Goal: Register for event/course

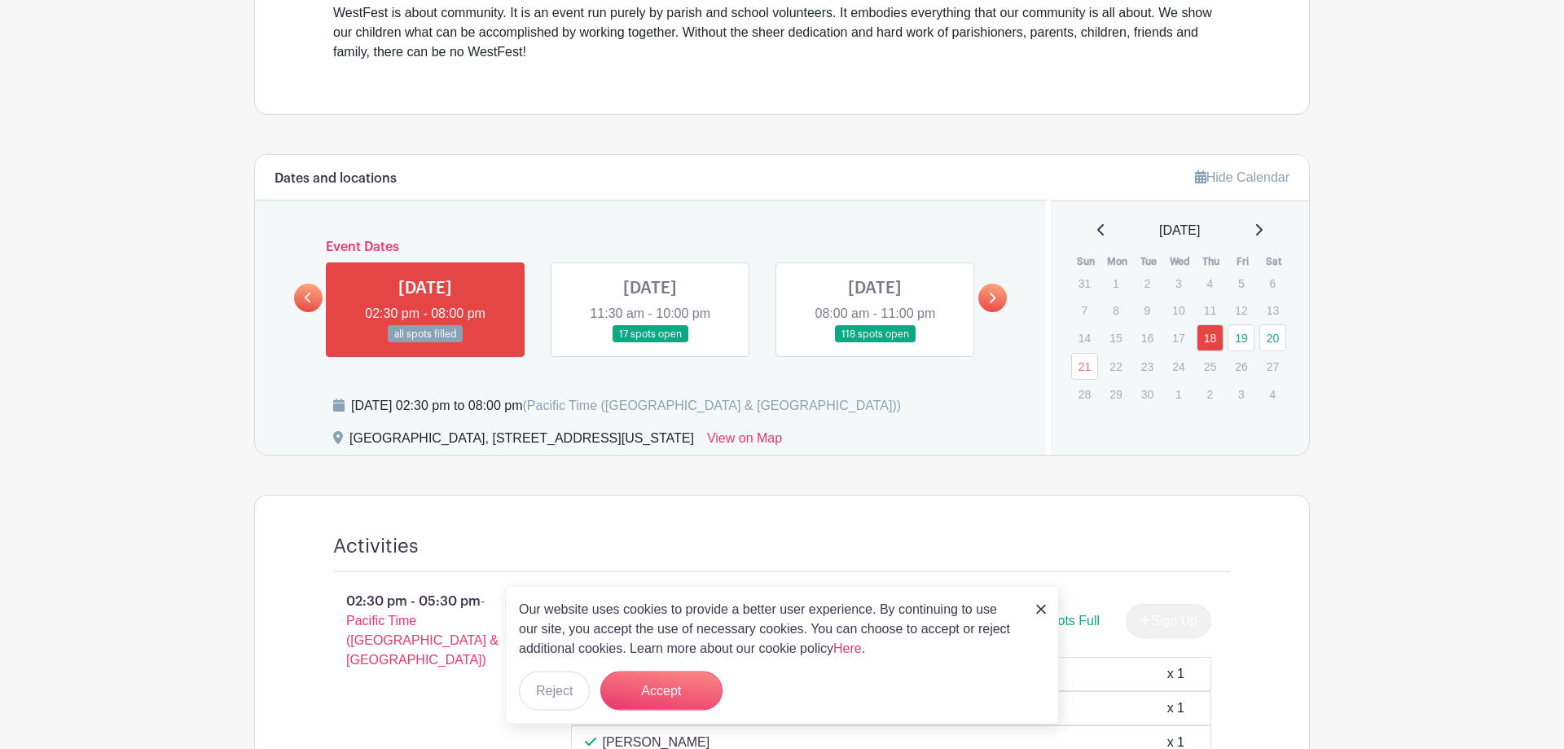
scroll to position [582, 0]
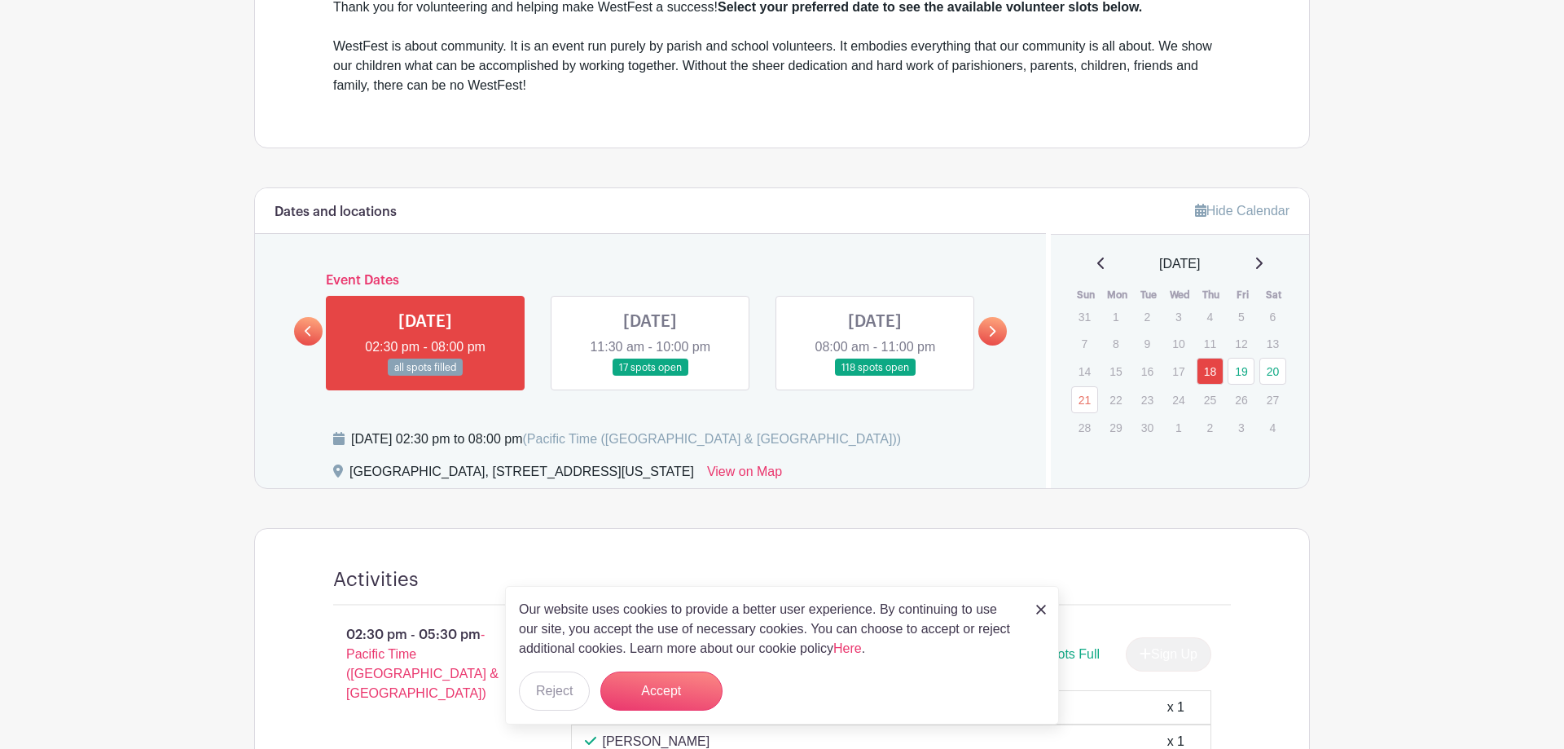
click at [650, 376] on link at bounding box center [650, 376] width 0 height 0
click at [1241, 380] on link "19" at bounding box center [1241, 371] width 27 height 27
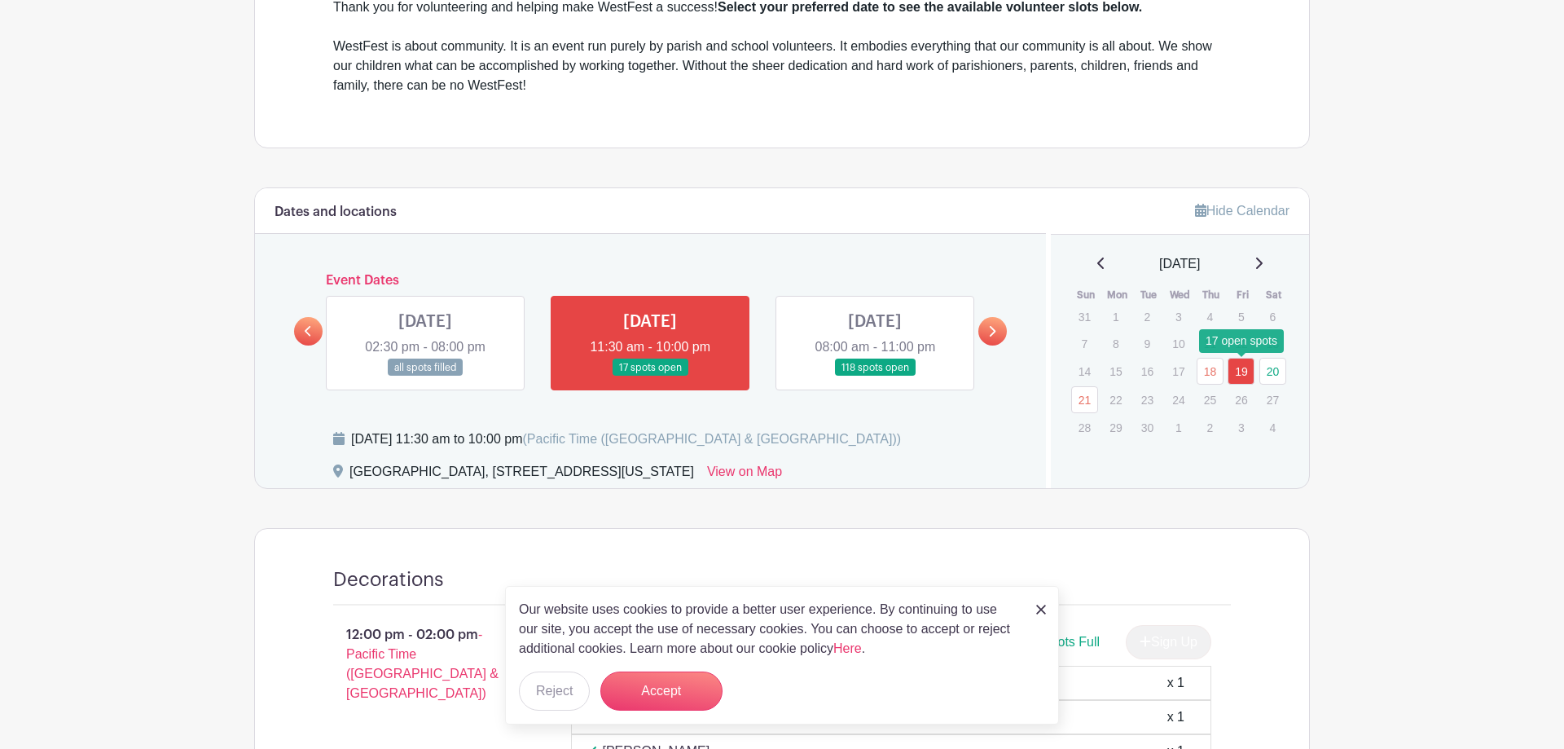
click at [1240, 368] on link "19" at bounding box center [1241, 371] width 27 height 27
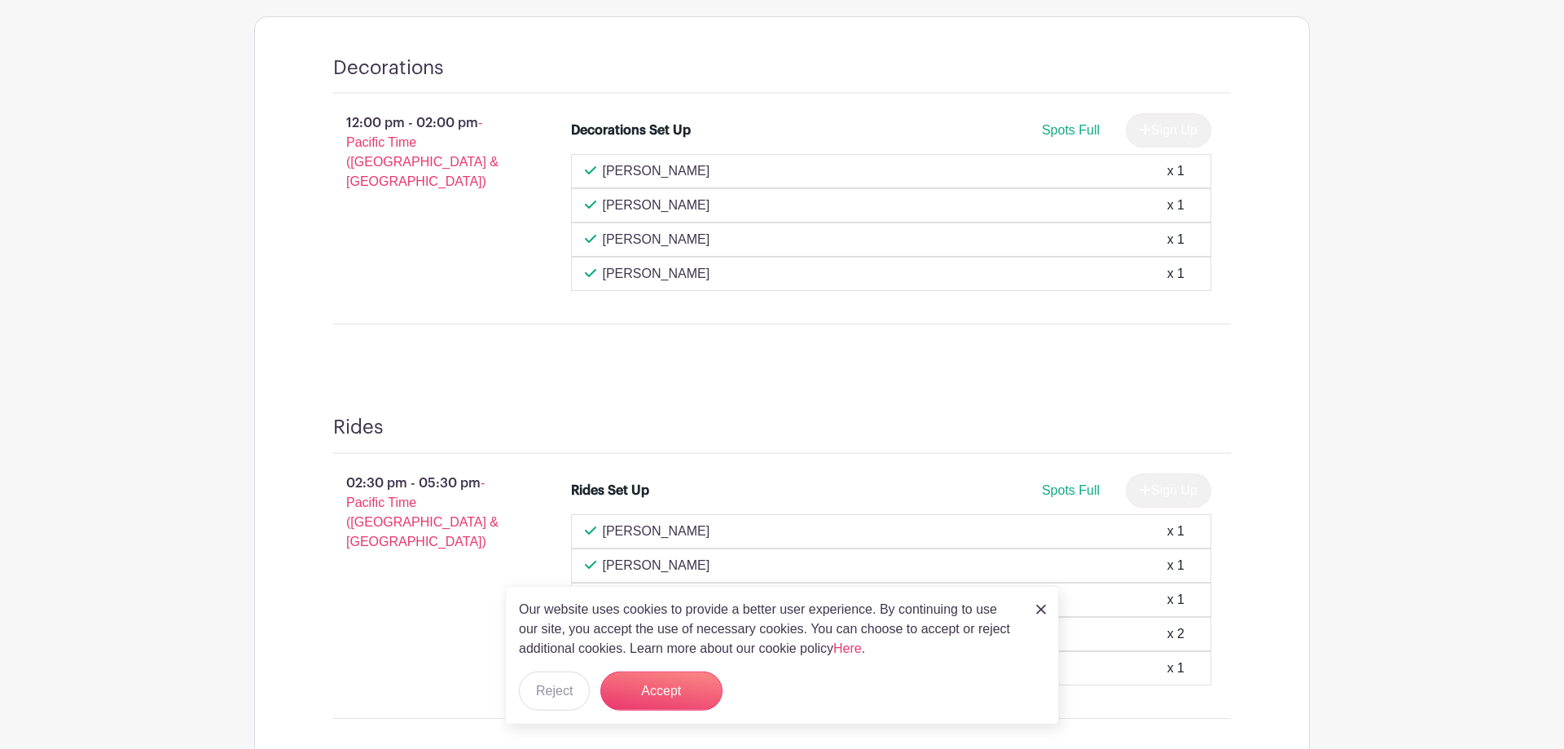
scroll to position [1199, 0]
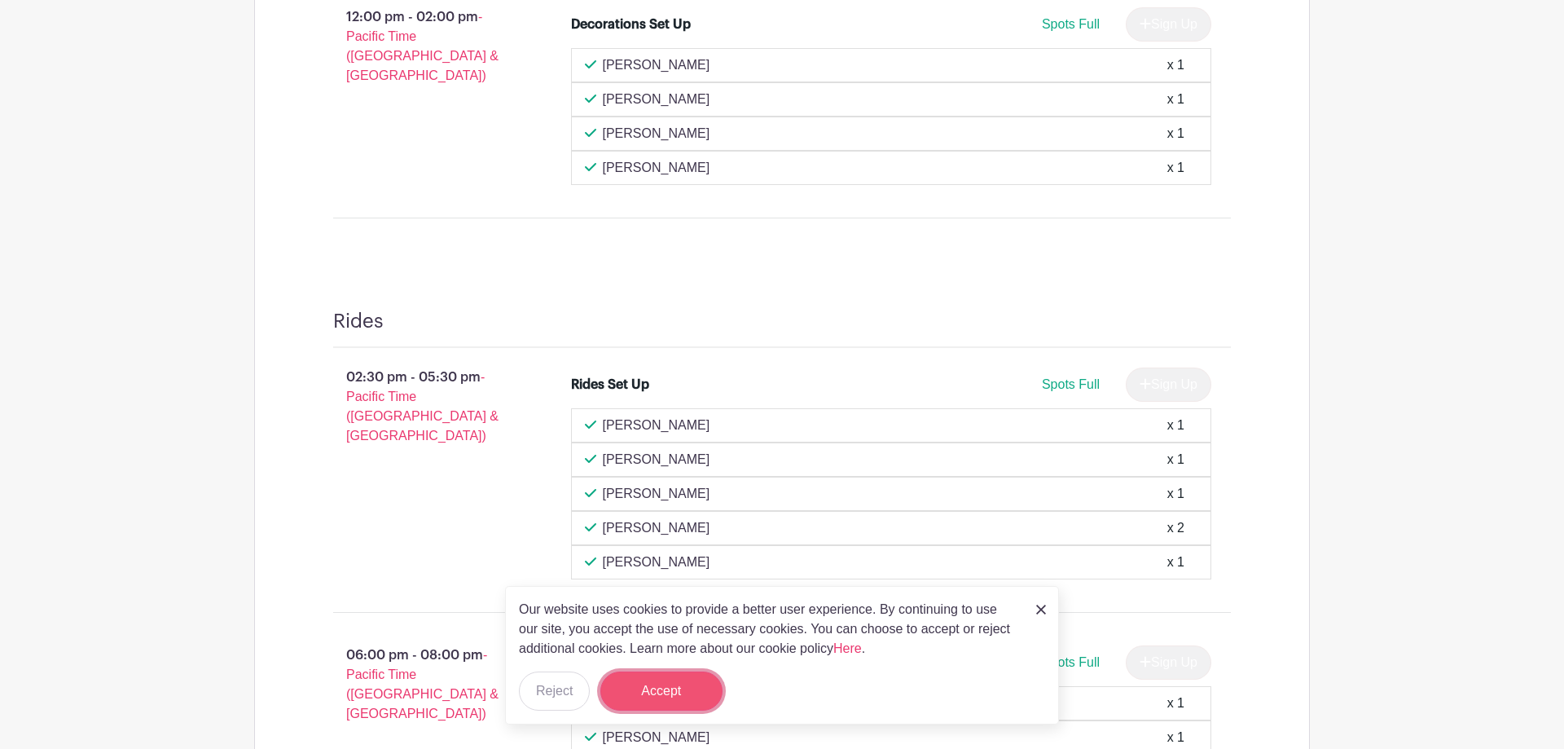
click at [686, 689] on button "Accept" at bounding box center [661, 690] width 122 height 39
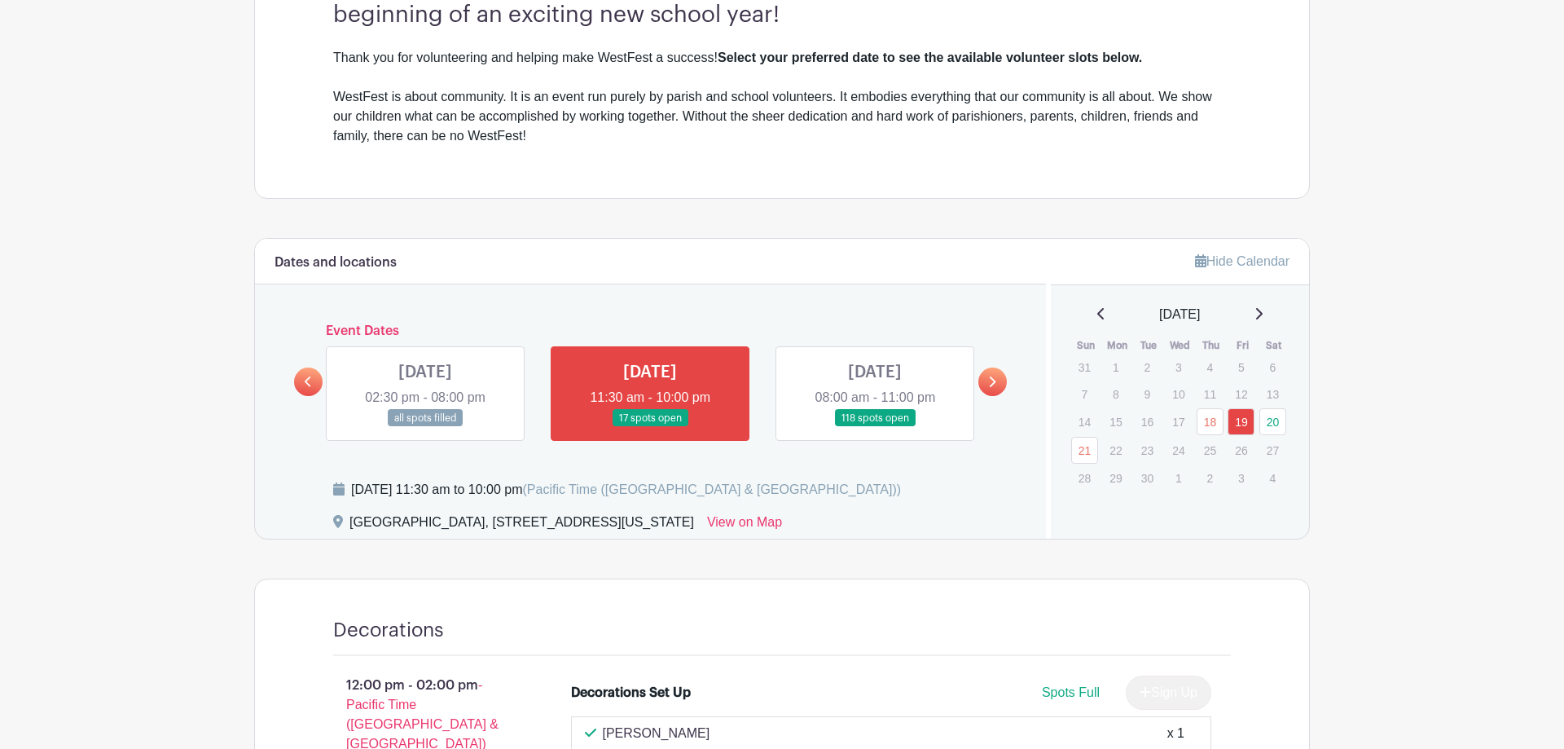
scroll to position [582, 0]
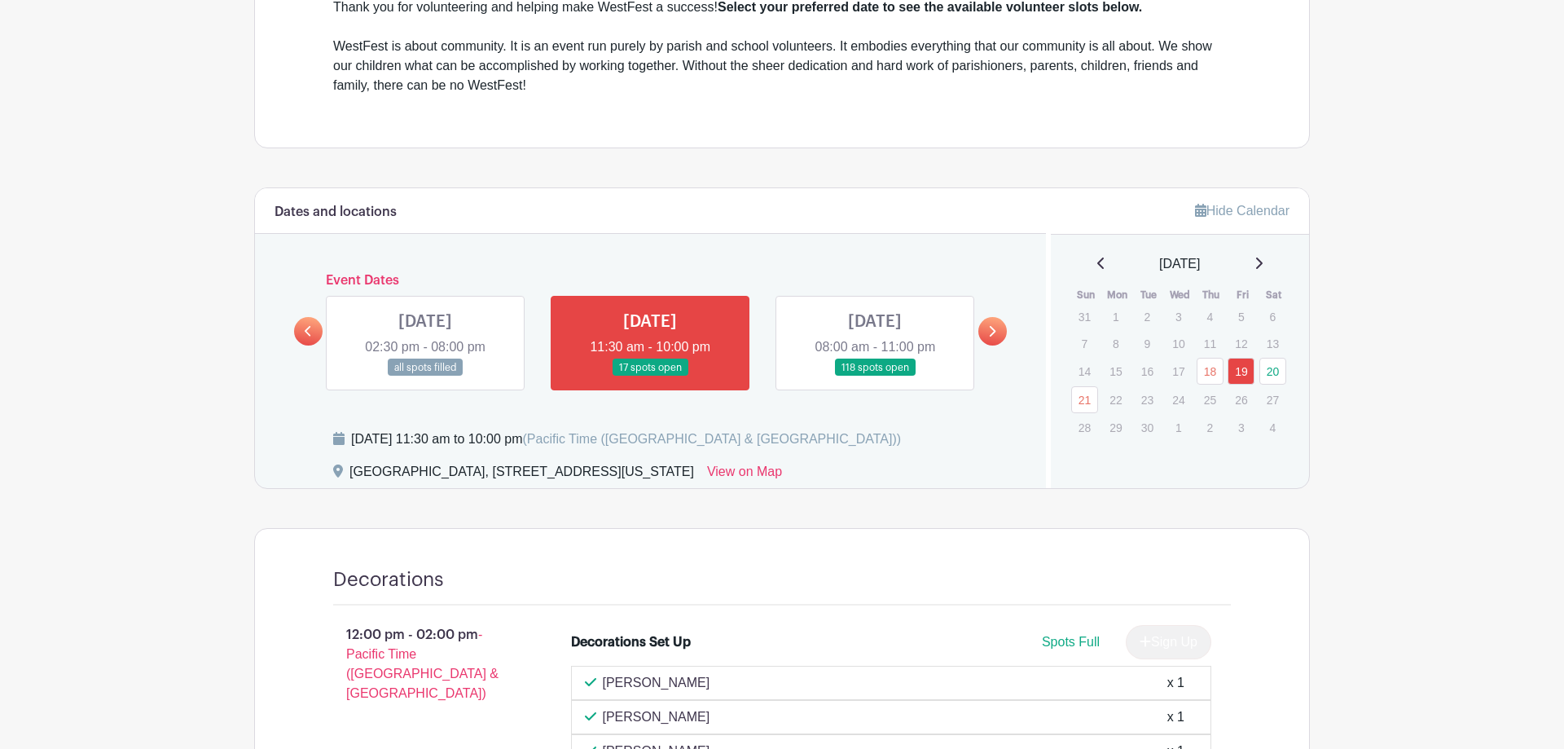
click at [875, 376] on link at bounding box center [875, 376] width 0 height 0
click at [1269, 378] on link "20" at bounding box center [1272, 371] width 27 height 27
click at [1269, 376] on link "20" at bounding box center [1272, 371] width 27 height 27
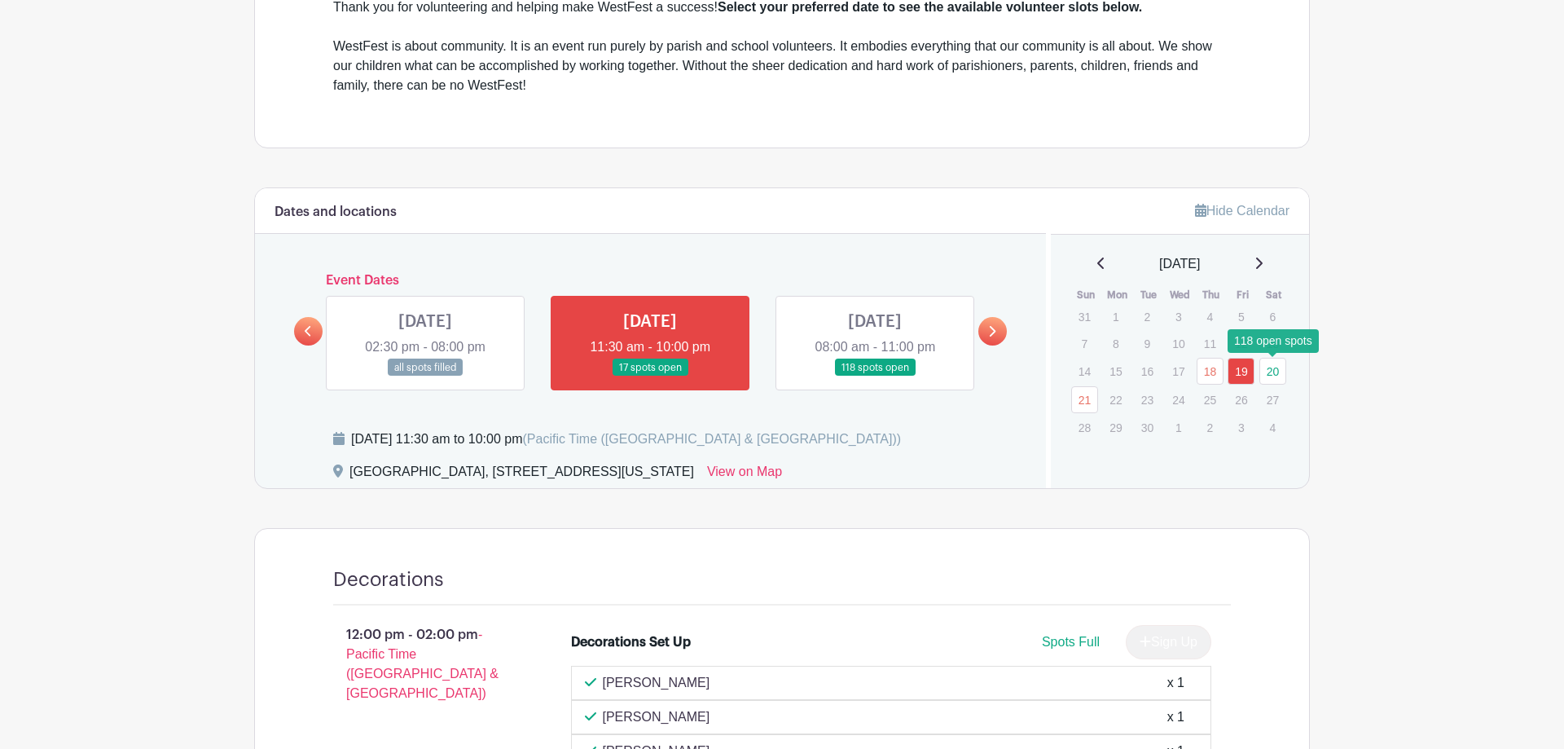
click at [1269, 376] on link "20" at bounding box center [1272, 371] width 27 height 27
click at [875, 376] on link at bounding box center [875, 376] width 0 height 0
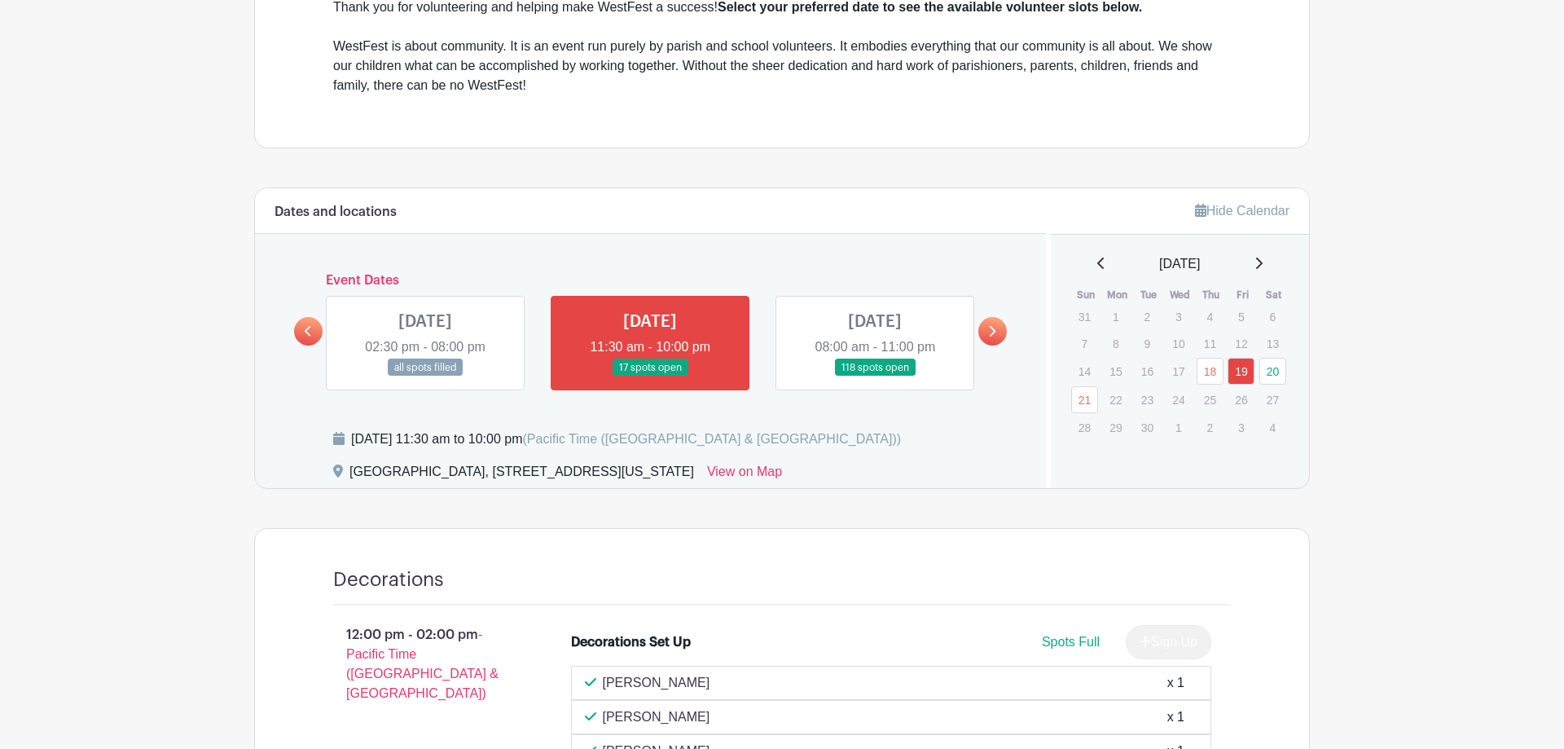
click at [875, 376] on link at bounding box center [875, 376] width 0 height 0
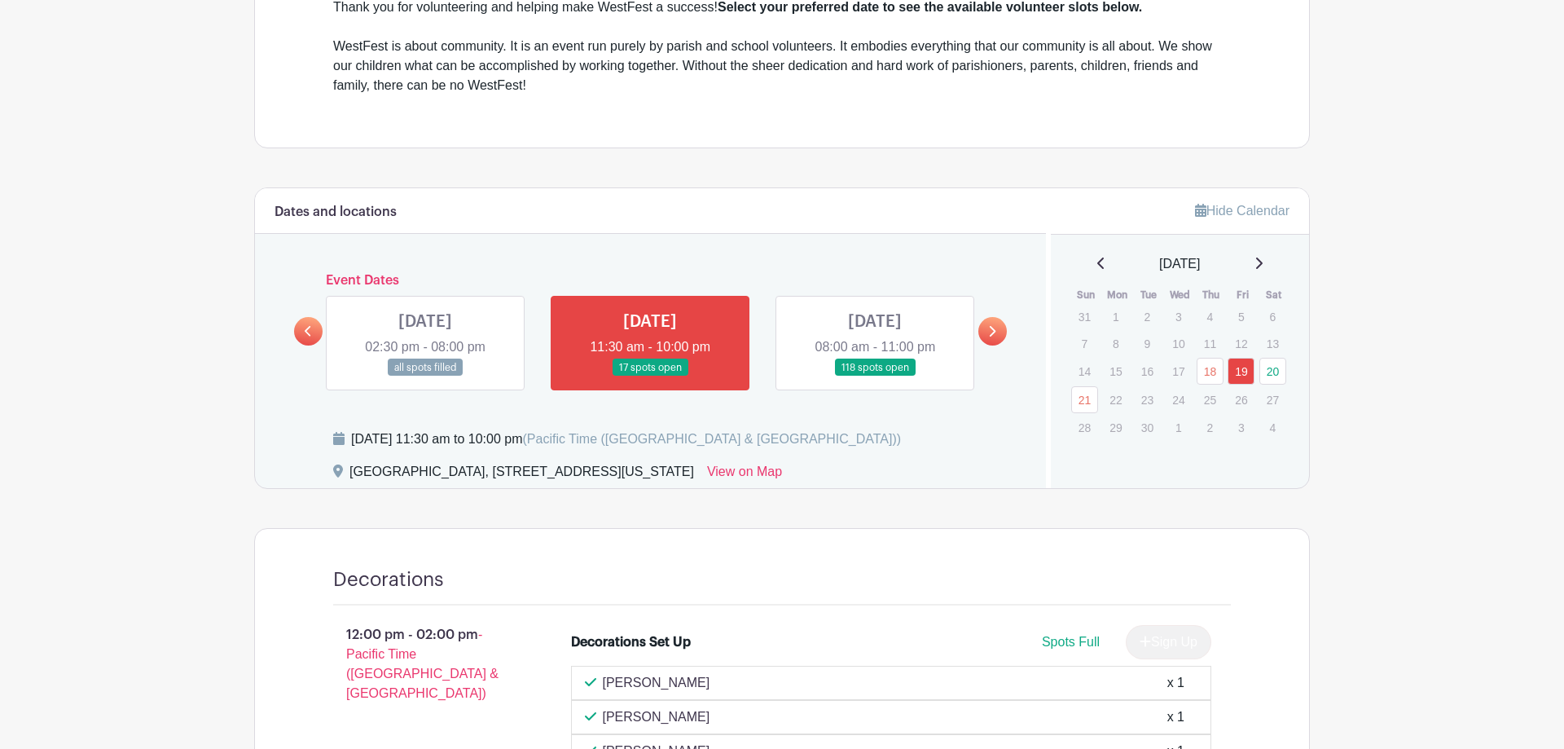
click at [875, 376] on link at bounding box center [875, 376] width 0 height 0
drag, startPoint x: 1010, startPoint y: 362, endPoint x: 982, endPoint y: 358, distance: 28.7
click at [995, 364] on div "Dates and locations Event Dates [DATE] 02:30 pm - 08:00 pm all spots filled [DA…" at bounding box center [650, 337] width 791 height 299
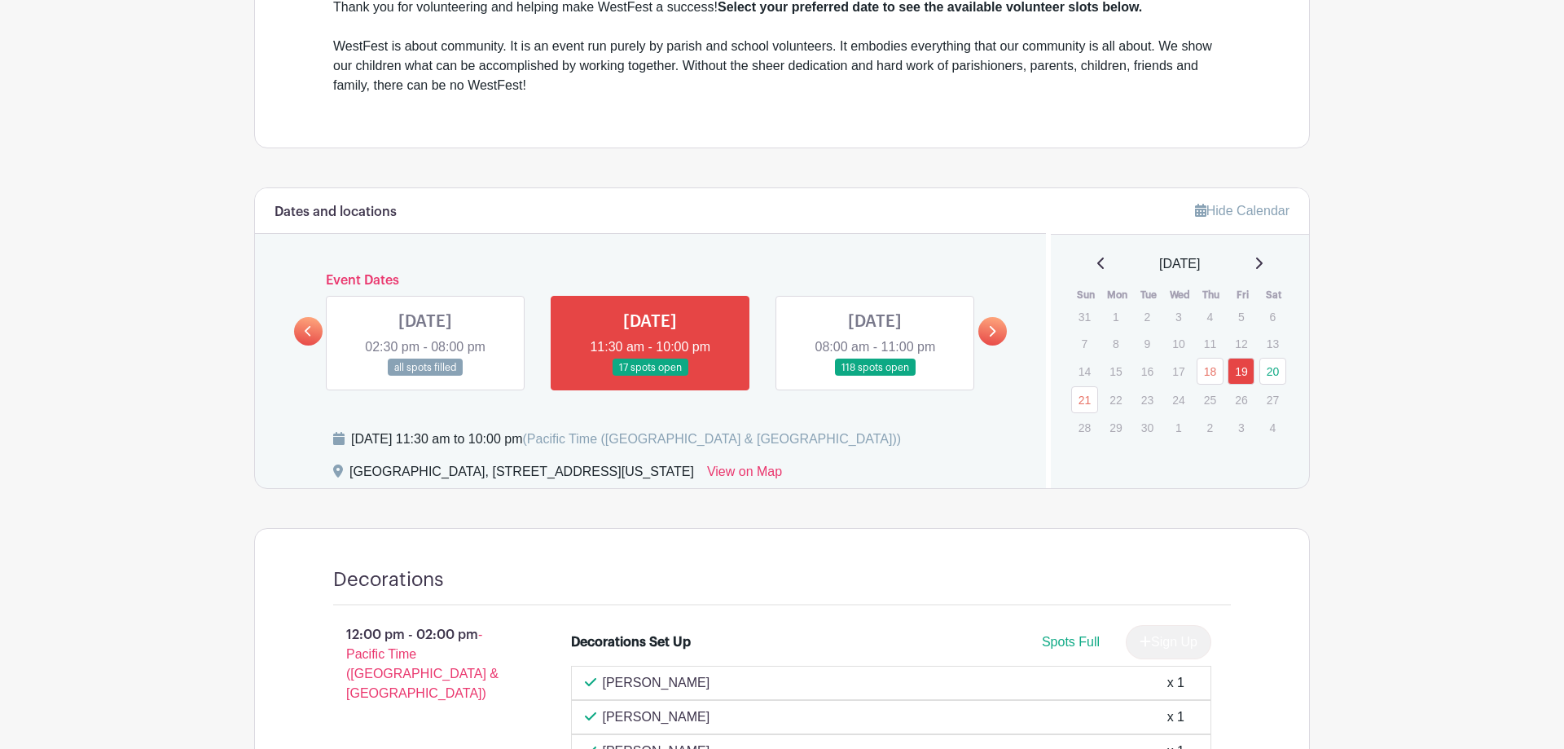
click at [984, 342] on div at bounding box center [992, 331] width 29 height 29
click at [985, 340] on link at bounding box center [992, 331] width 29 height 29
click at [987, 335] on link at bounding box center [992, 331] width 29 height 29
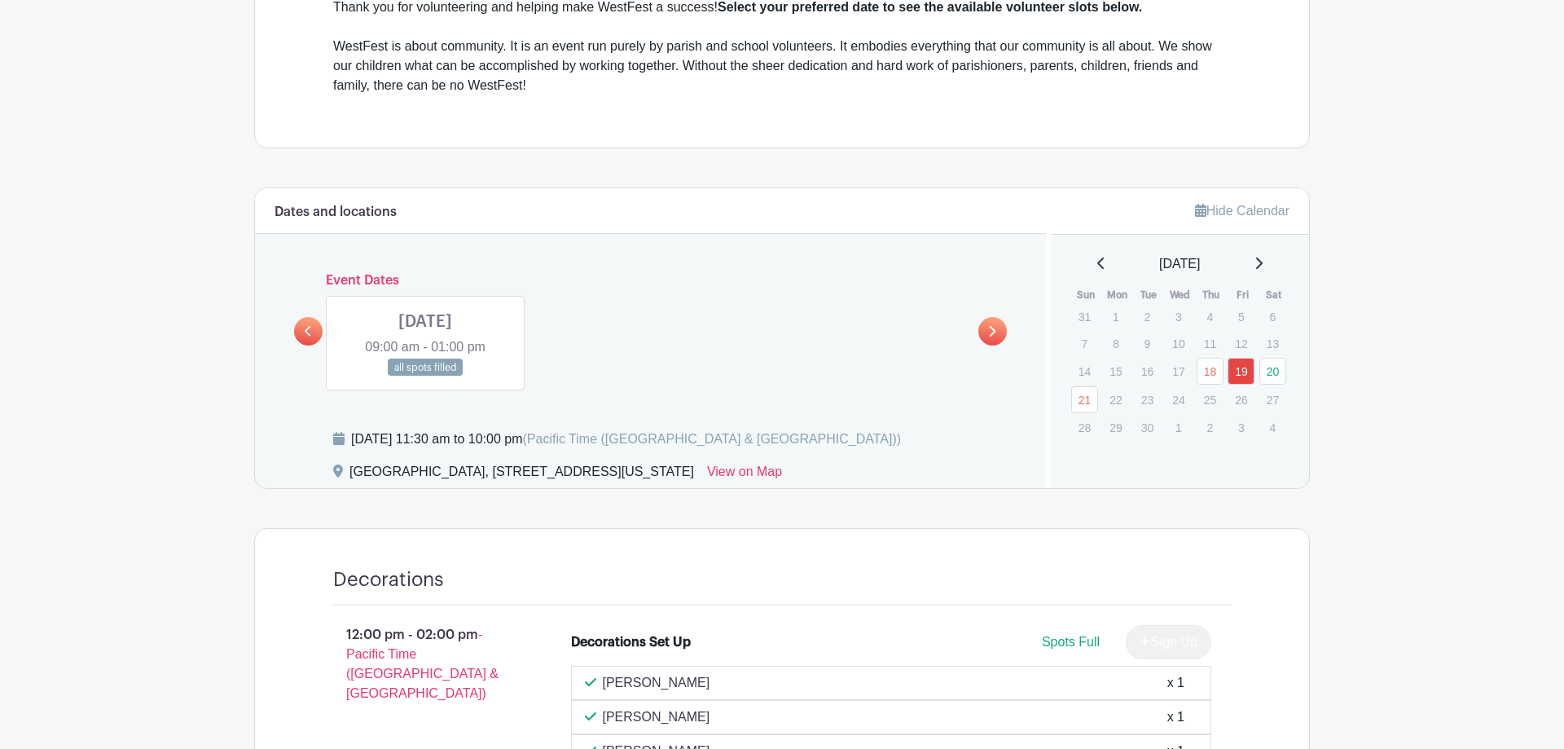
click at [310, 336] on icon at bounding box center [308, 331] width 7 height 11
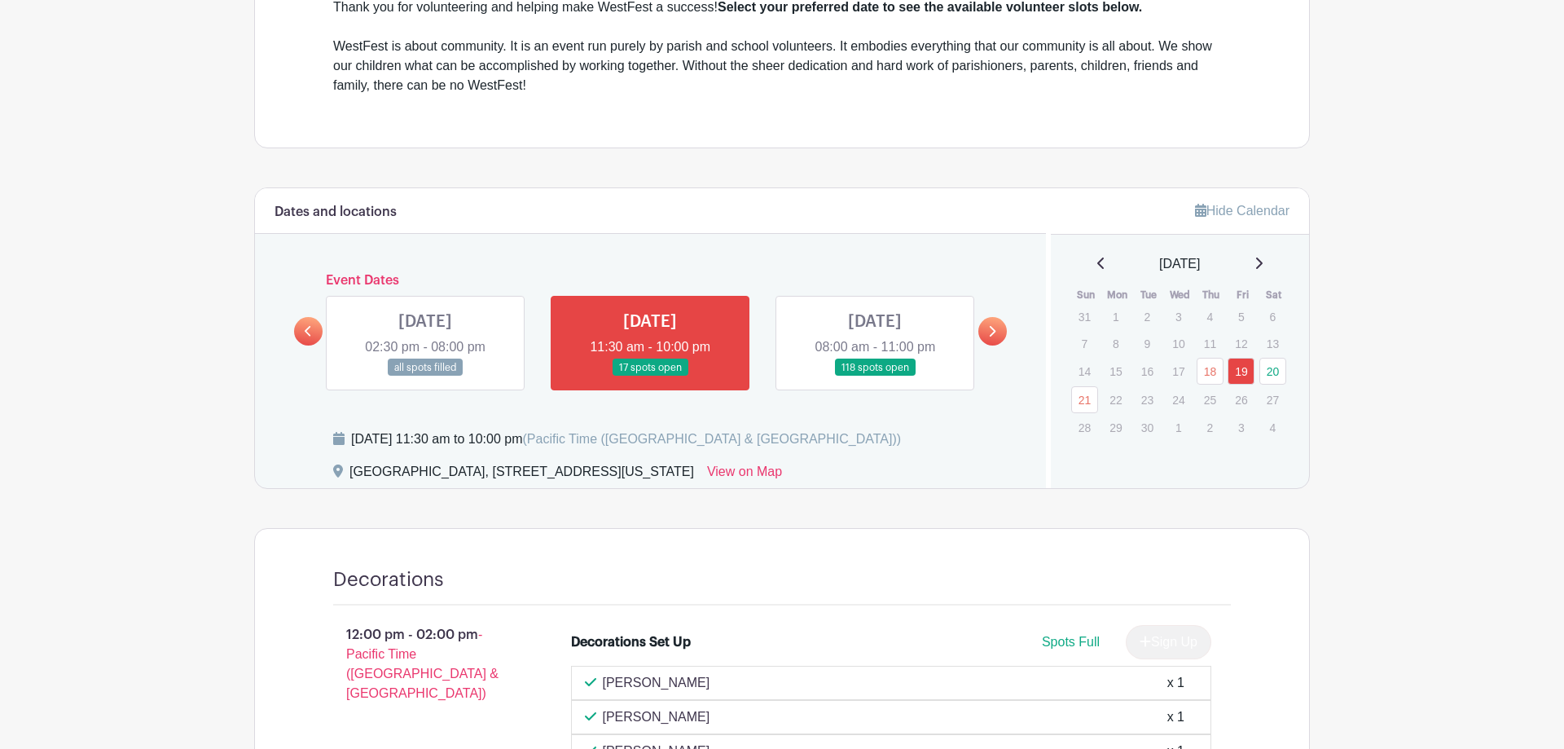
click at [875, 376] on link at bounding box center [875, 376] width 0 height 0
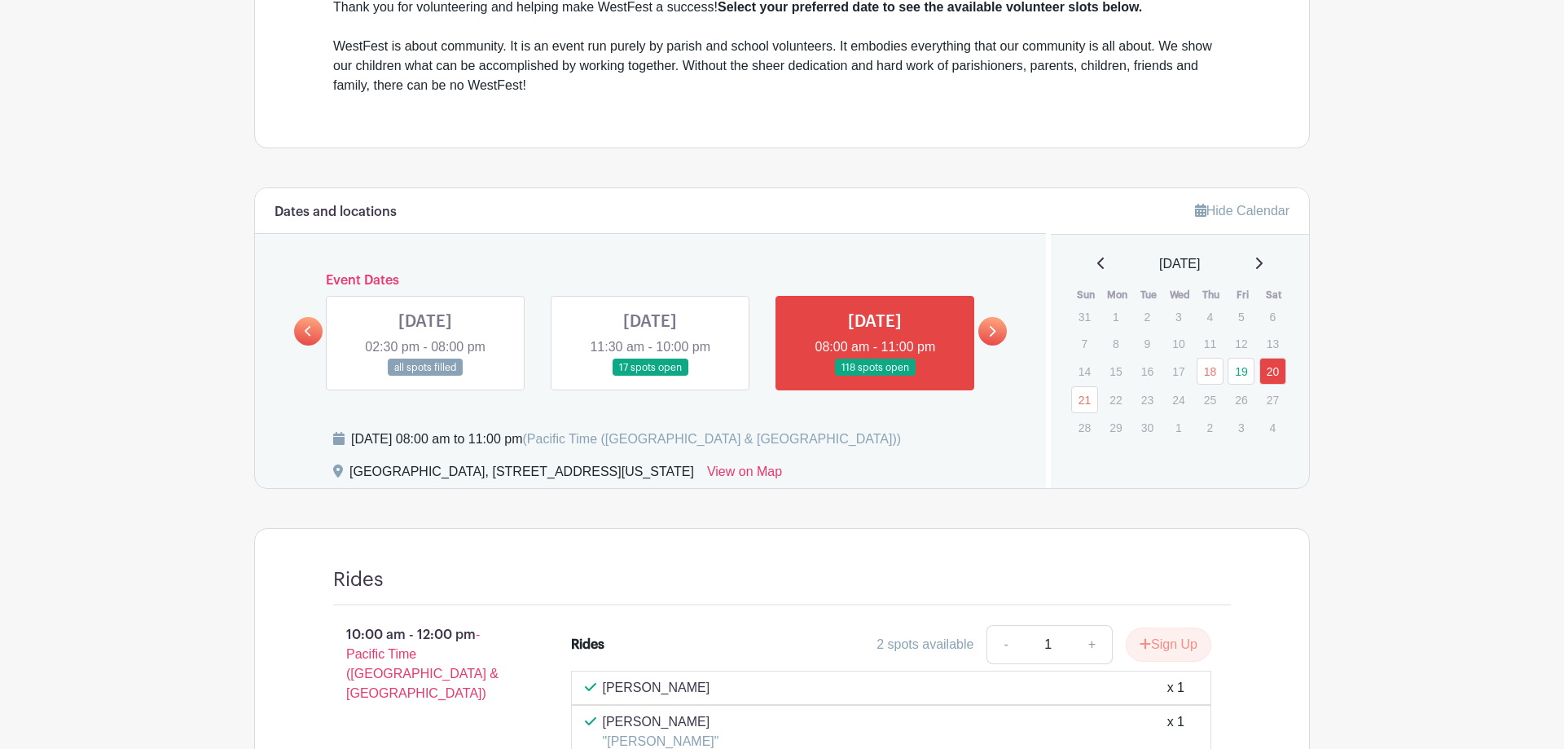
click at [875, 376] on link at bounding box center [875, 376] width 0 height 0
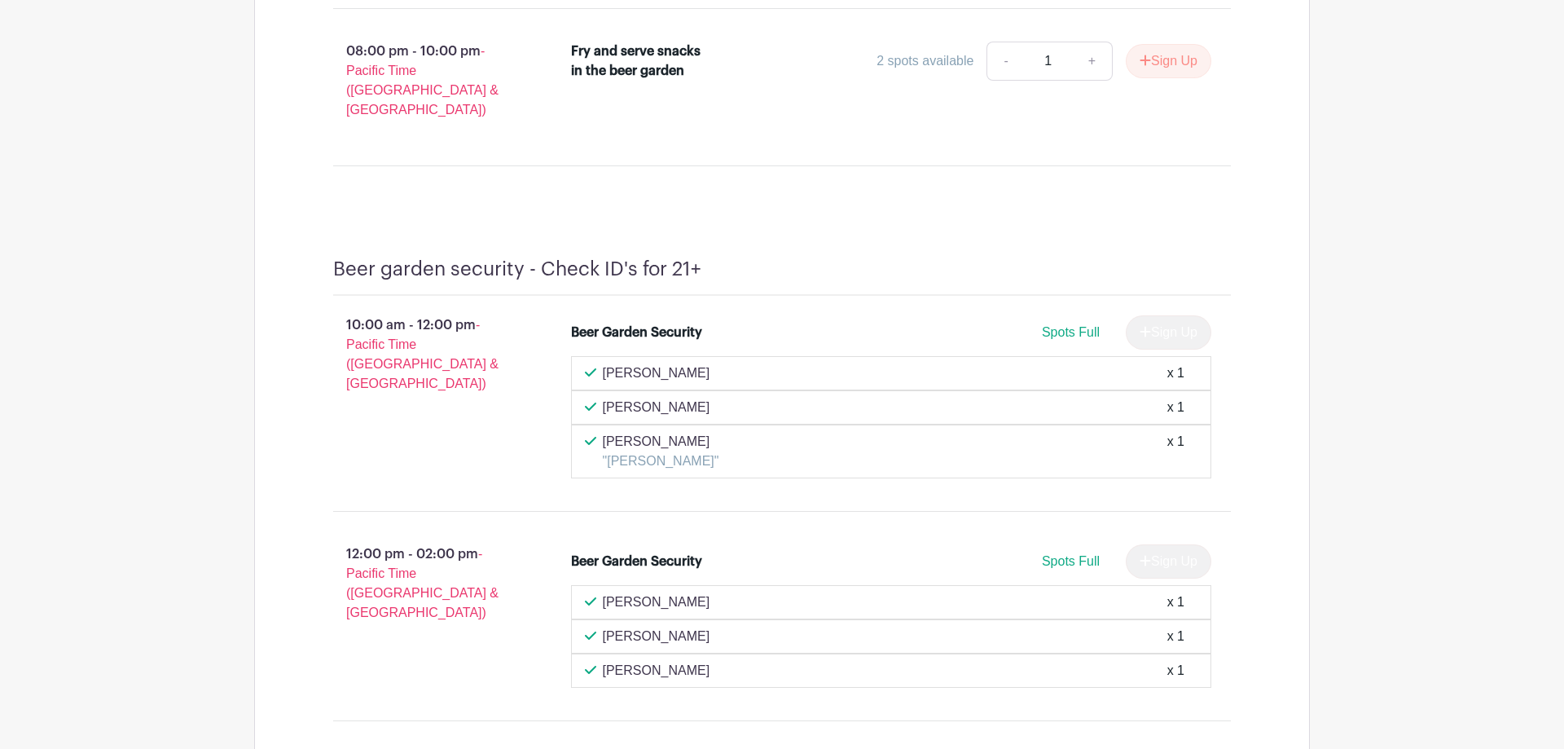
scroll to position [26005, 0]
